Goal: Navigation & Orientation: Understand site structure

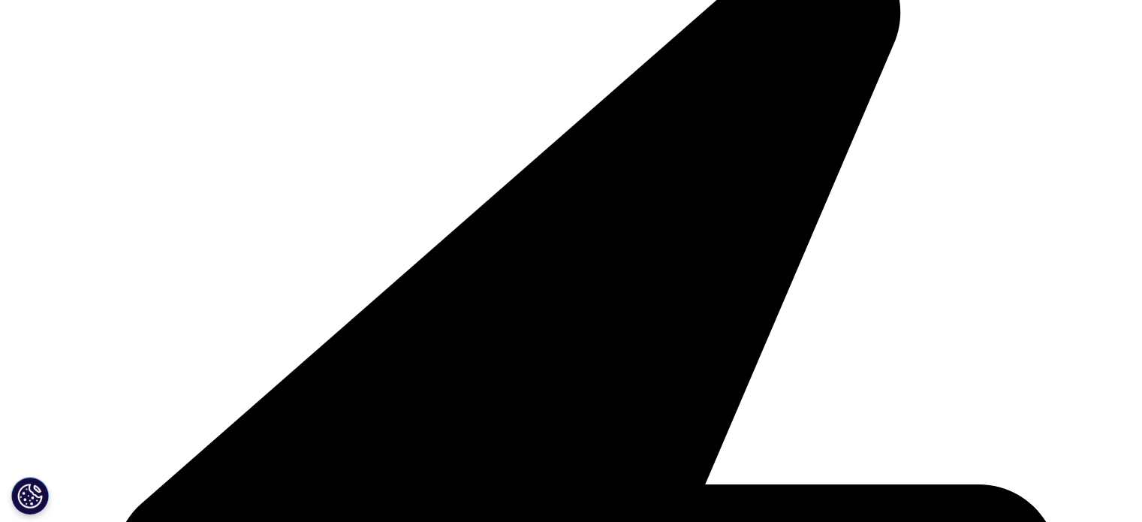
scroll to position [2177, 0]
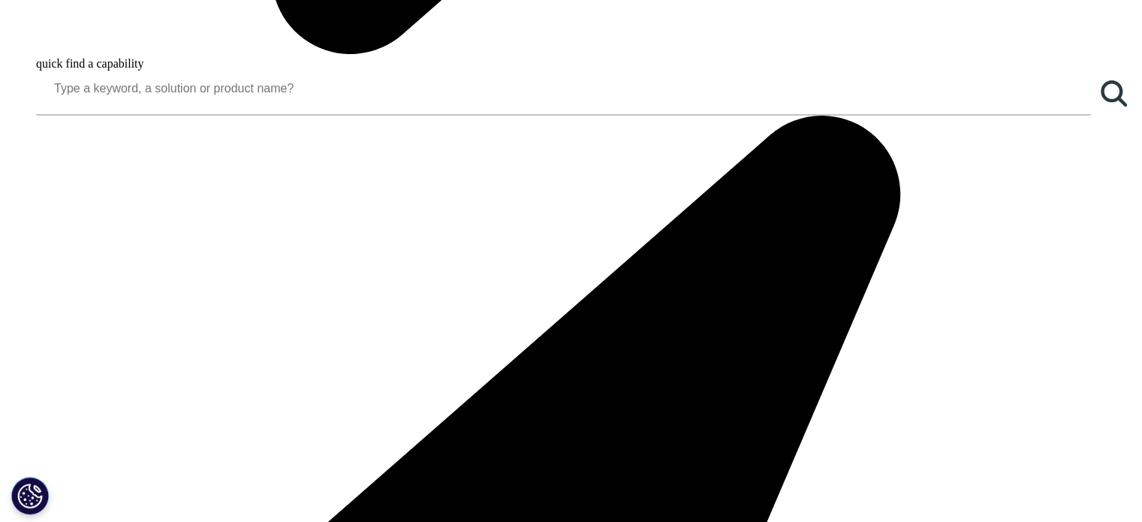
scroll to position [1877, 0]
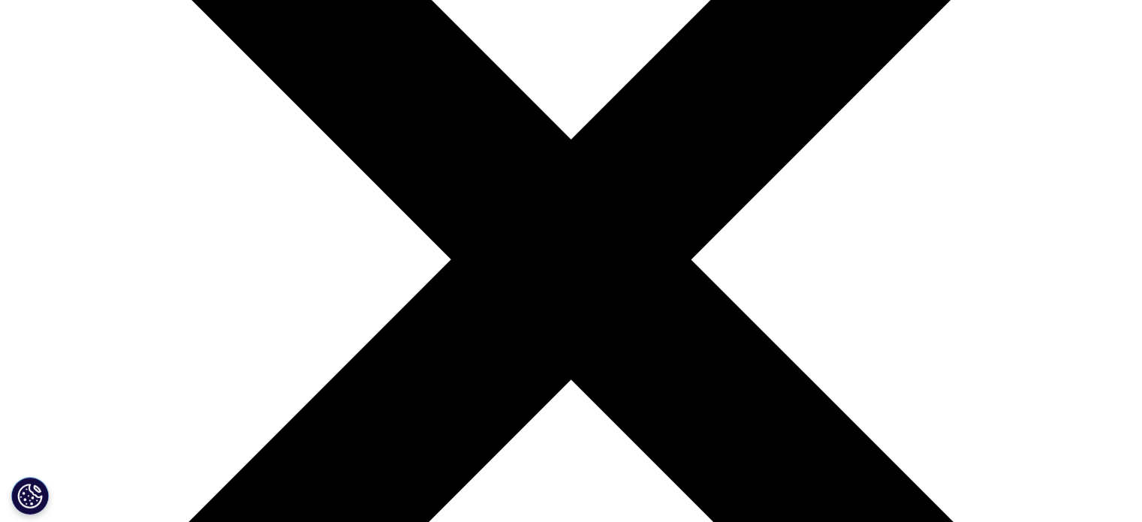
scroll to position [150, 0]
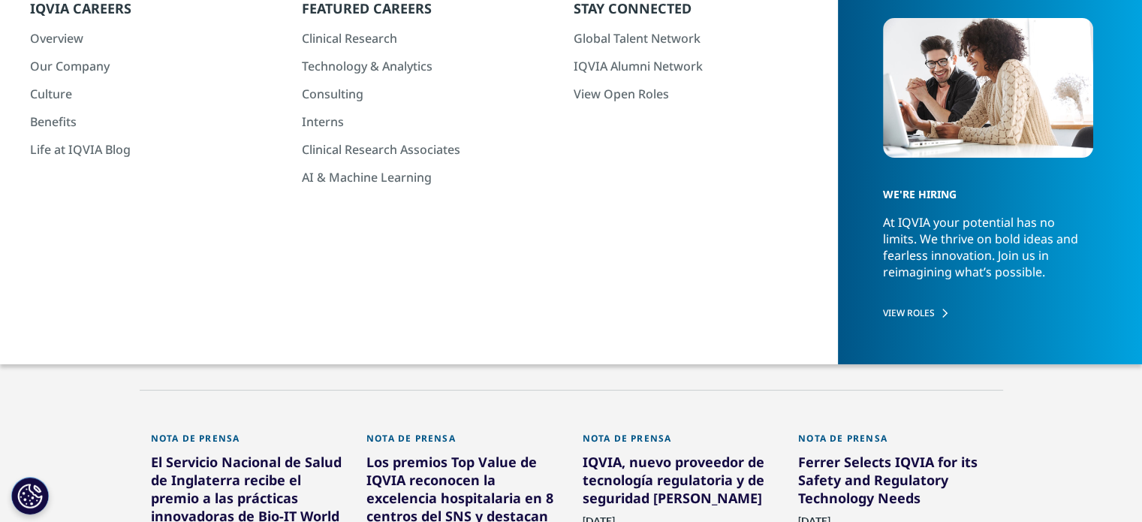
click at [225, 175] on link "[GEOGRAPHIC_DATA]" at bounding box center [261, 176] width 108 height 27
click at [232, 173] on link "[GEOGRAPHIC_DATA]" at bounding box center [261, 176] width 108 height 27
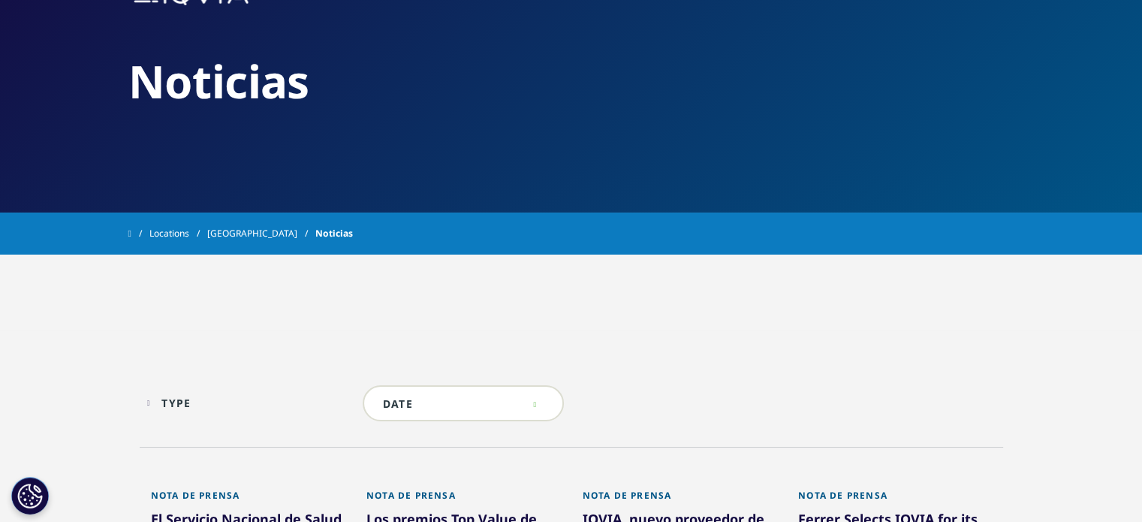
scroll to position [0, 0]
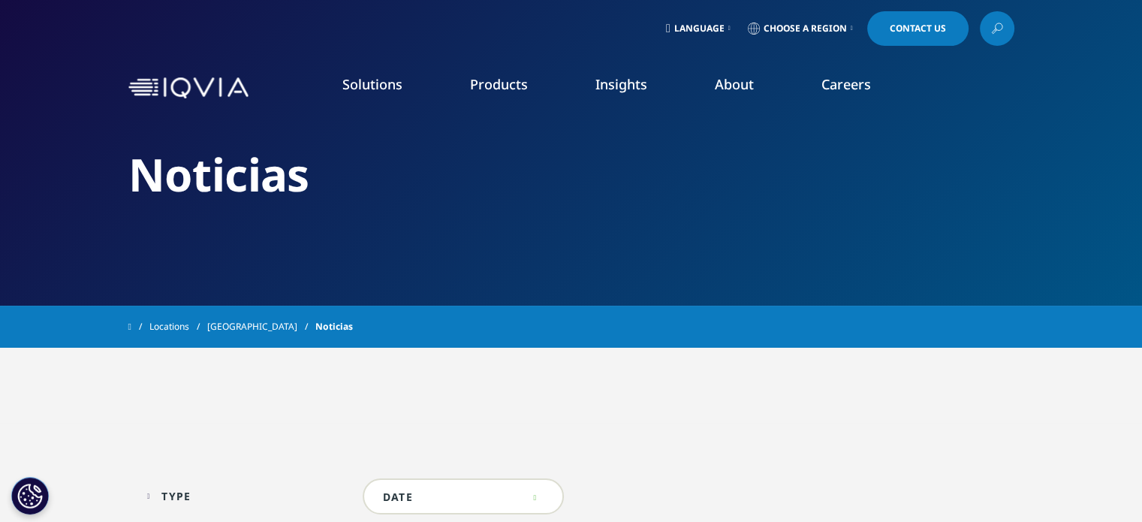
click at [80, 354] on link "Patient Engagement Suite" at bounding box center [162, 355] width 265 height 17
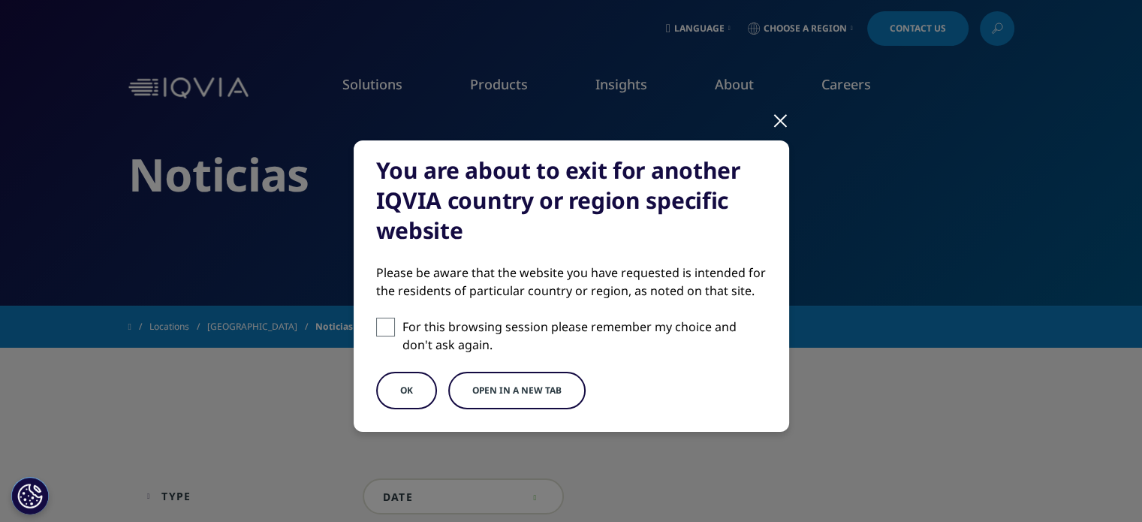
click at [387, 324] on span at bounding box center [385, 327] width 19 height 19
click at [387, 324] on input "For this browsing session please remember my choice and don't ask again." at bounding box center [385, 327] width 19 height 19
checkbox input "true"
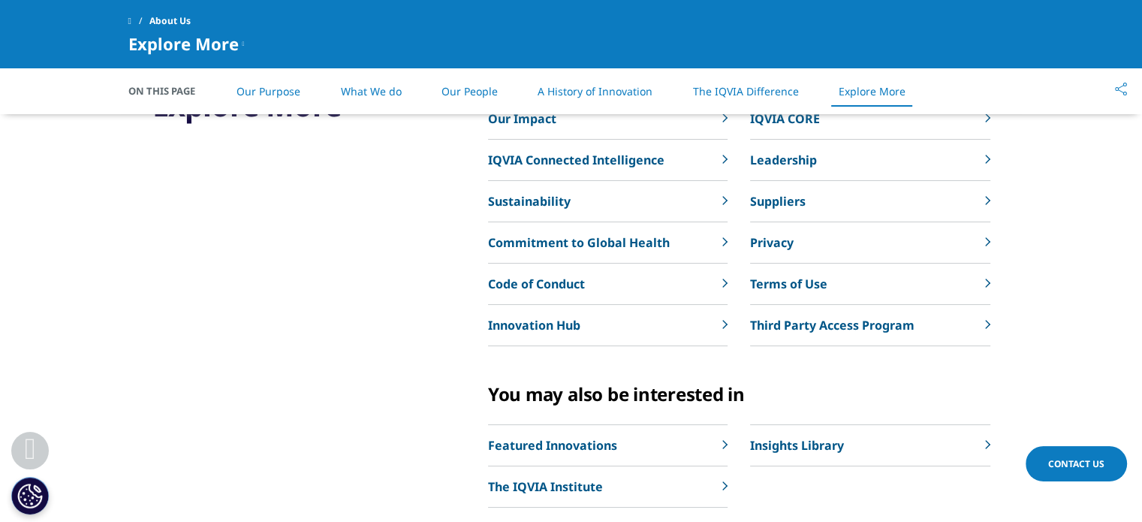
scroll to position [3454, 0]
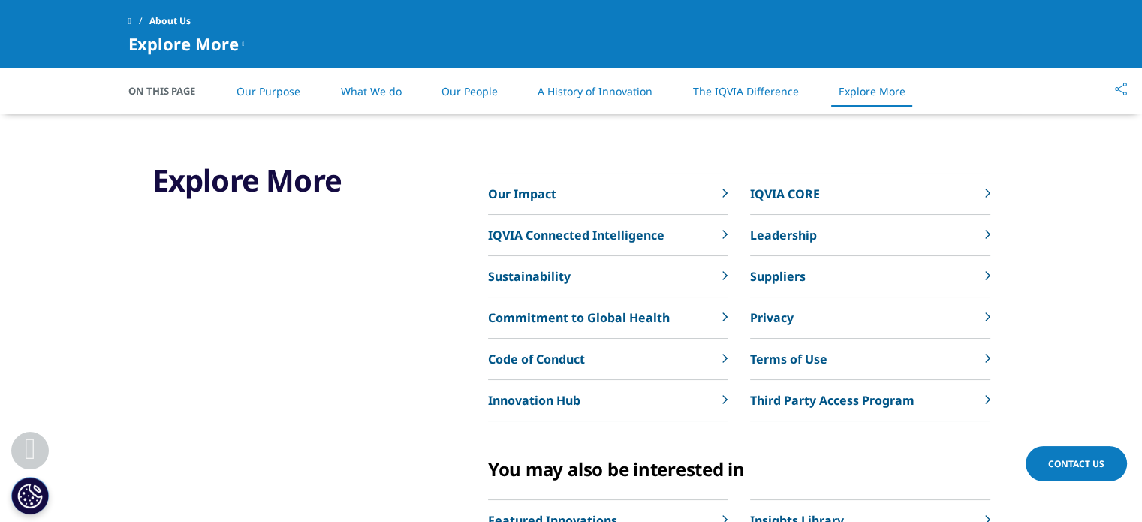
click at [782, 236] on p "Leadership" at bounding box center [783, 235] width 67 height 18
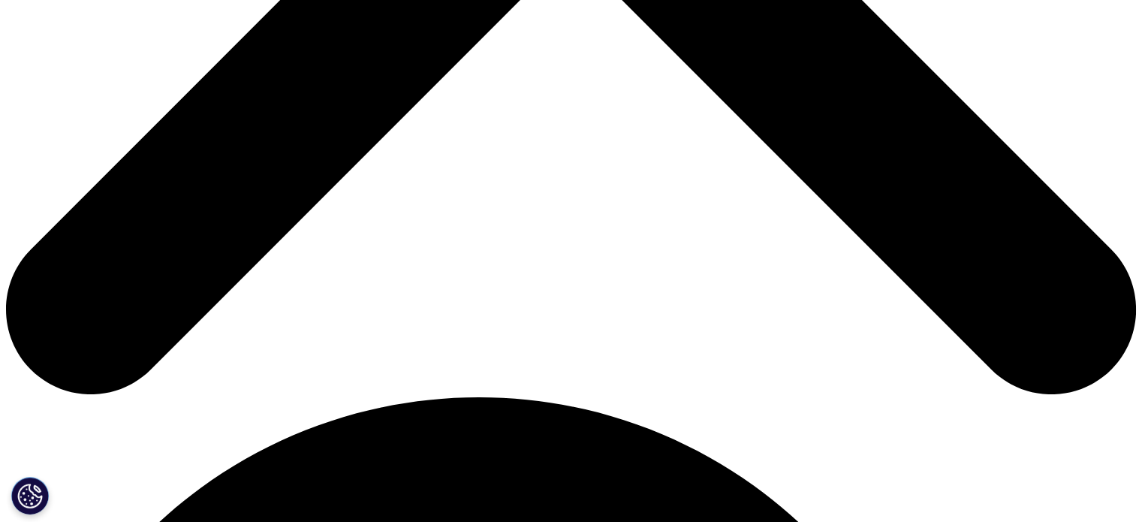
scroll to position [826, 0]
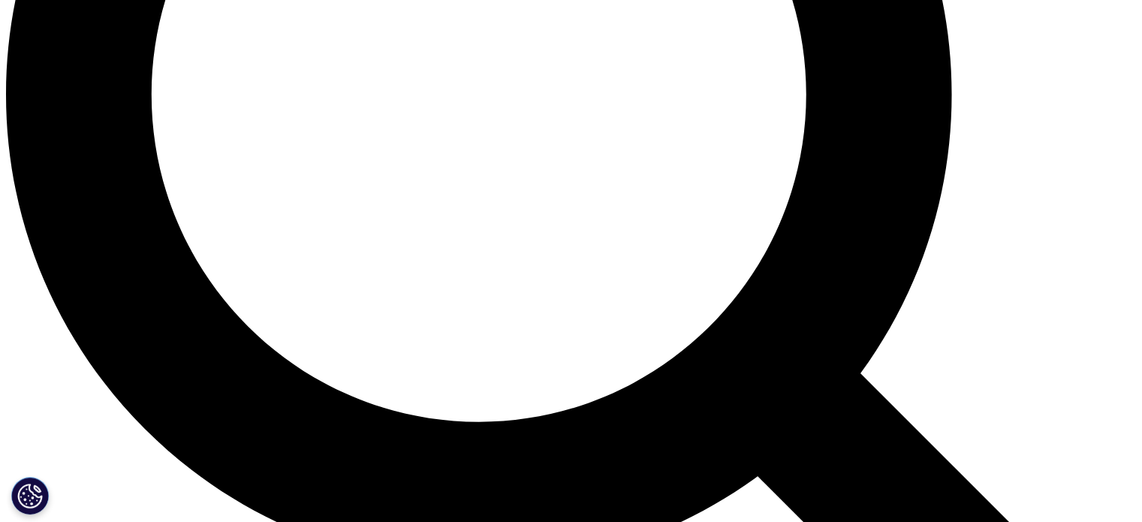
scroll to position [1601, 0]
